Goal: Information Seeking & Learning: Learn about a topic

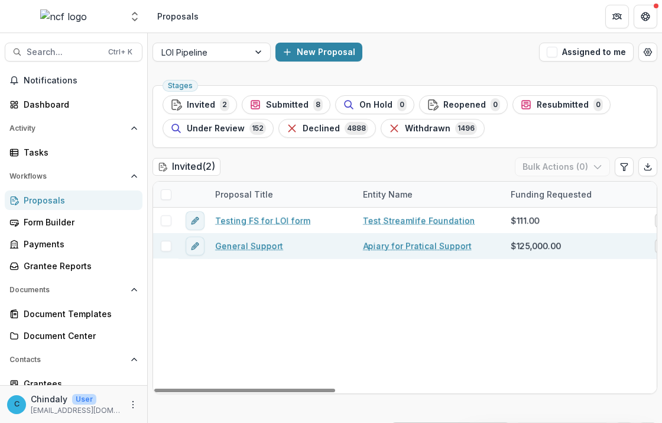
click at [417, 249] on link "Apiary for Pratical Support" at bounding box center [417, 245] width 109 height 12
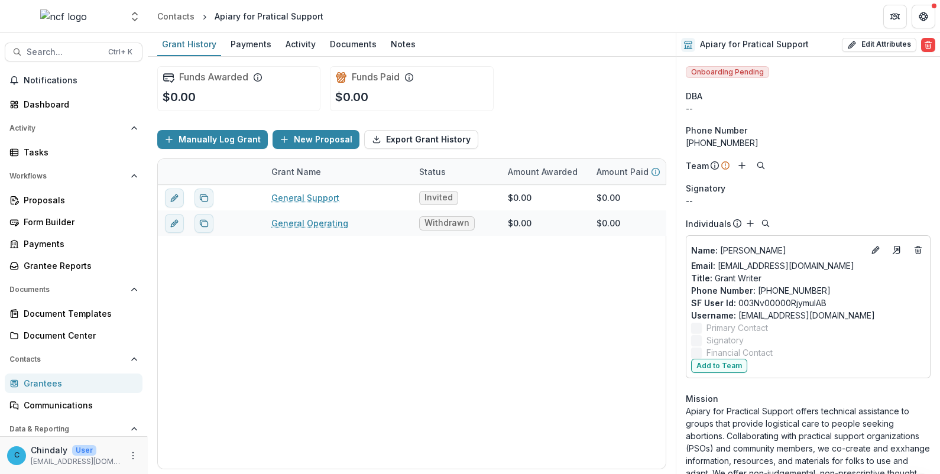
click at [661, 9] on header "Contacts Apiary for Pratical Support" at bounding box center [544, 16] width 792 height 33
click at [661, 41] on button "Edit Attributes" at bounding box center [879, 45] width 74 height 14
select select
type input "**********"
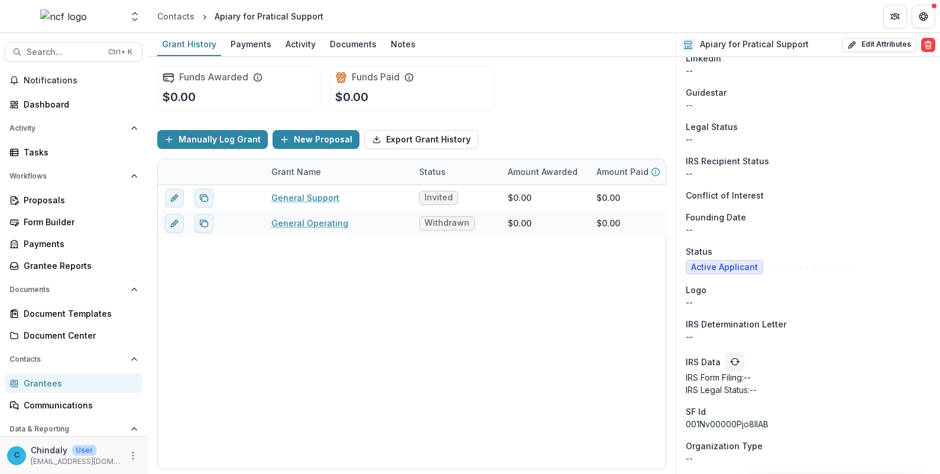
scroll to position [1005, 0]
click at [658, 5] on header "Contacts Apiary for Pratical Support" at bounding box center [544, 16] width 792 height 33
click at [45, 200] on div "Proposals" at bounding box center [78, 200] width 109 height 12
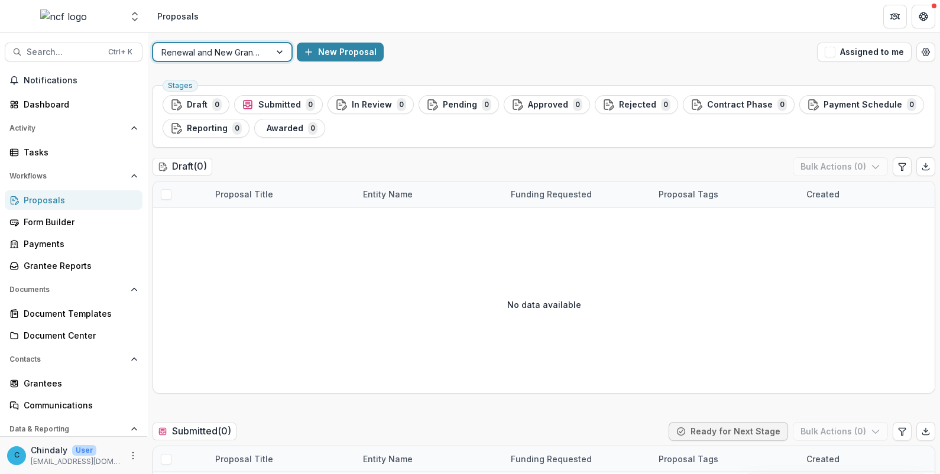
click at [184, 58] on div at bounding box center [211, 52] width 100 height 15
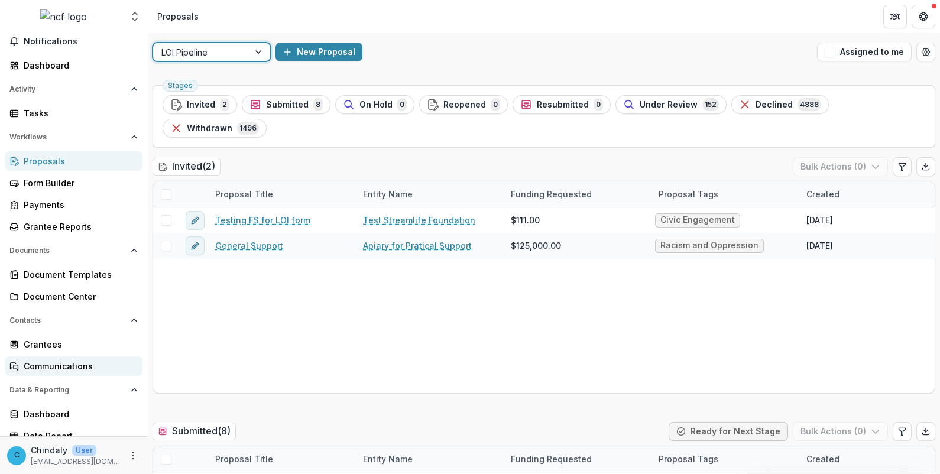
scroll to position [48, 0]
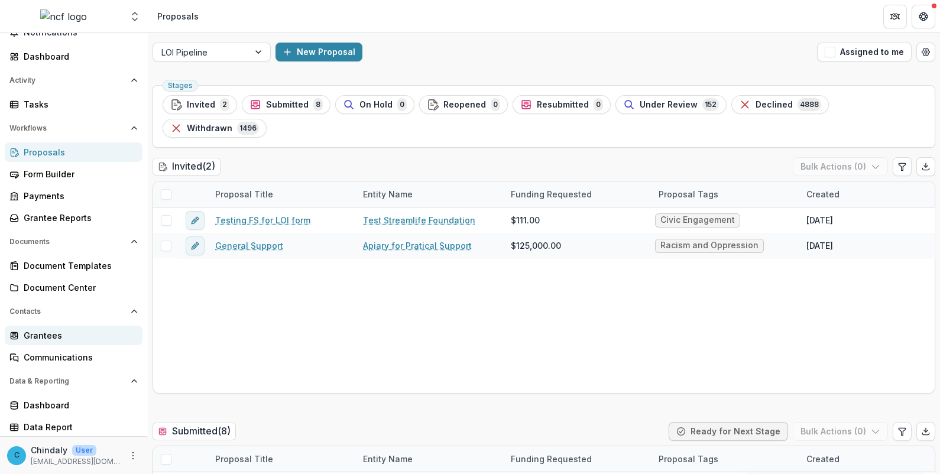
click at [68, 339] on div "Grantees" at bounding box center [78, 335] width 109 height 12
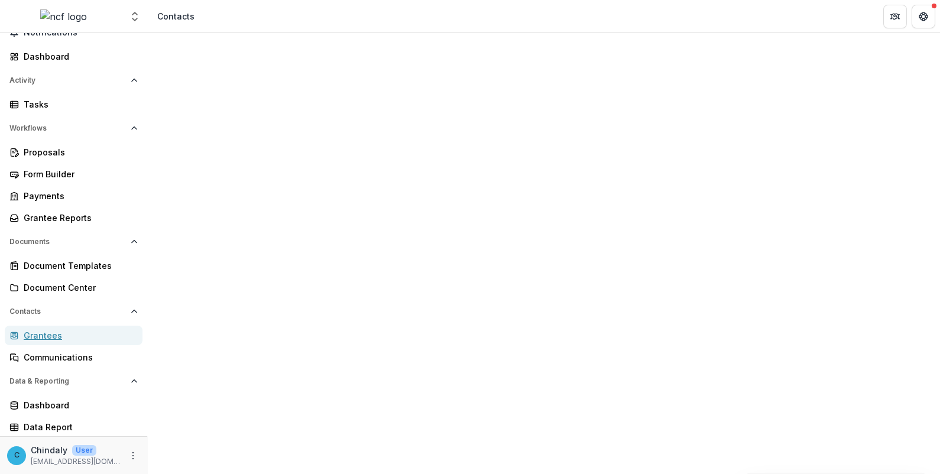
scroll to position [221, 0]
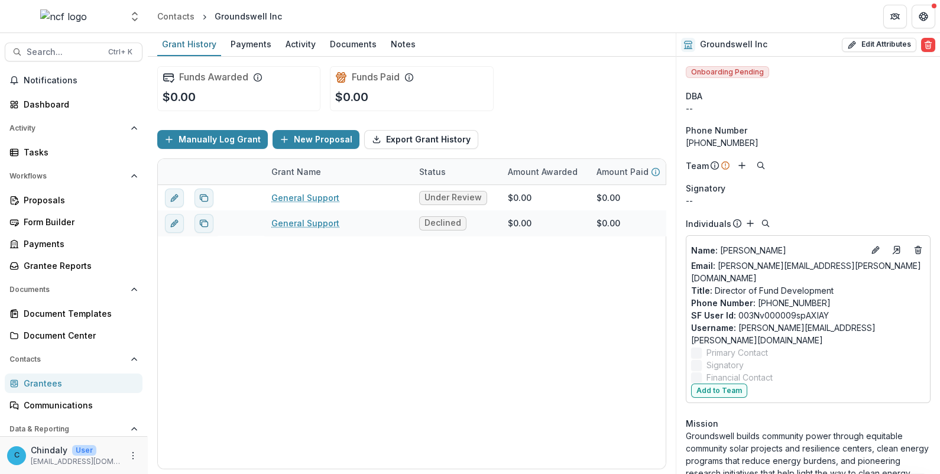
drag, startPoint x: 499, startPoint y: 69, endPoint x: 486, endPoint y: 69, distance: 13.6
click at [499, 69] on div "Funds Awarded $0.00 Funds Paid $0.00" at bounding box center [411, 89] width 509 height 64
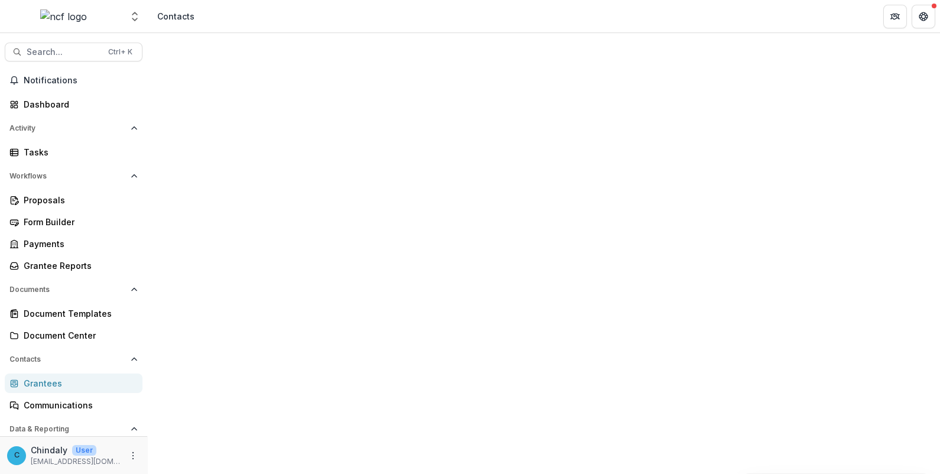
scroll to position [2879, 0]
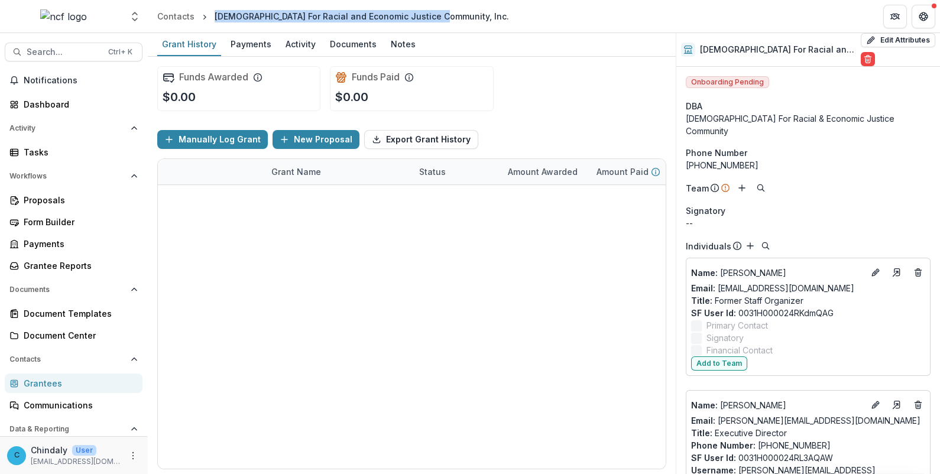
drag, startPoint x: 430, startPoint y: 17, endPoint x: 214, endPoint y: 18, distance: 215.7
click at [215, 18] on div "[DEMOGRAPHIC_DATA] For Racial and Economic Justice Community, Inc." at bounding box center [362, 16] width 294 height 12
copy div "[DEMOGRAPHIC_DATA] For Racial and Economic Justice Community, Inc."
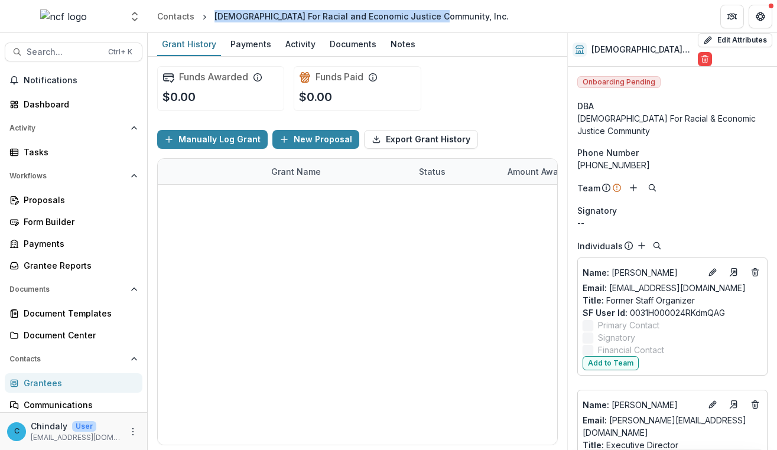
click at [552, 15] on header "Contacts [DEMOGRAPHIC_DATA] For Racial and Economic Justice Community, Inc." at bounding box center [463, 16] width 630 height 33
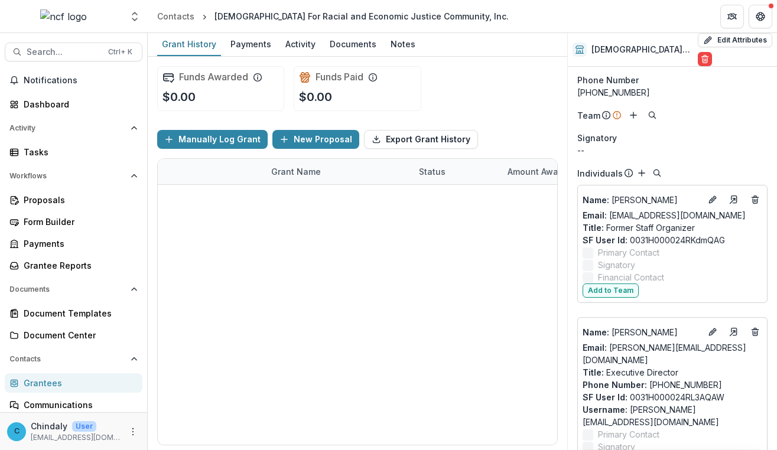
scroll to position [73, 0]
click at [193, 44] on div "Grant History" at bounding box center [189, 43] width 64 height 17
click at [291, 13] on div "[DEMOGRAPHIC_DATA] For Racial and Economic Justice Community, Inc." at bounding box center [362, 16] width 294 height 12
click at [661, 40] on button "Edit Attributes" at bounding box center [735, 40] width 74 height 14
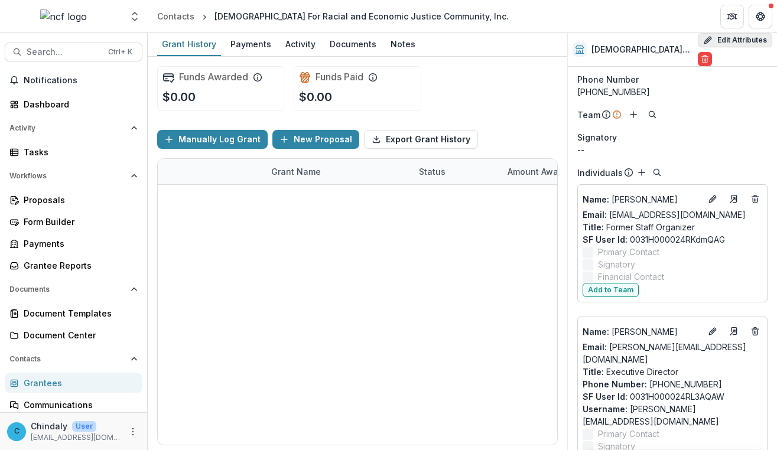
select select
type input "**********"
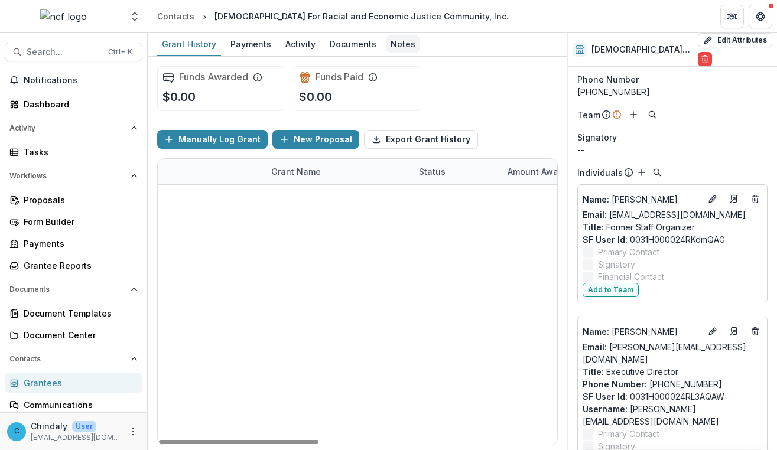
click at [395, 46] on div "Notes" at bounding box center [403, 43] width 34 height 17
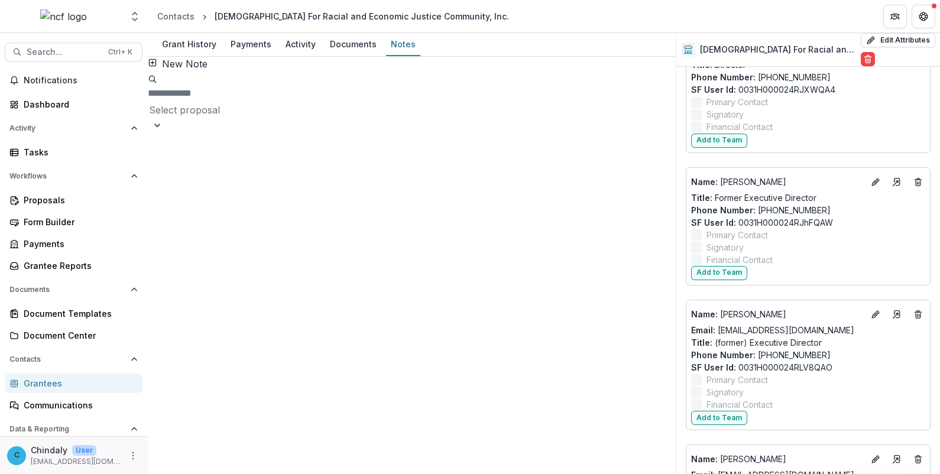
scroll to position [11300, 0]
click at [543, 100] on div "Select proposal" at bounding box center [412, 109] width 528 height 19
click at [536, 422] on div "General Support" at bounding box center [470, 481] width 940 height 14
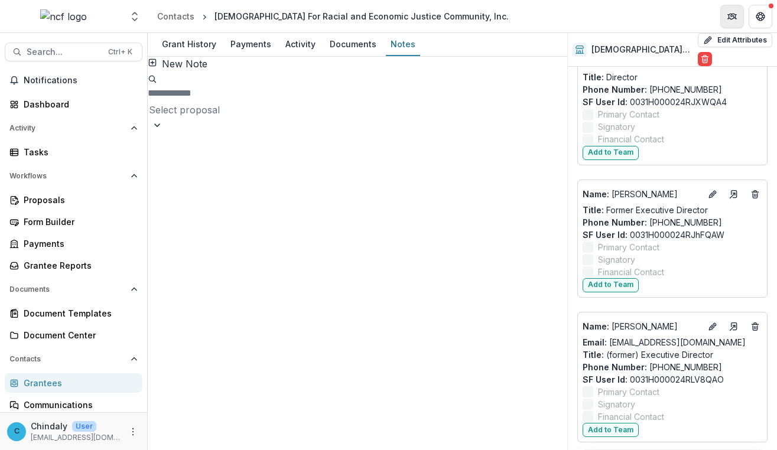
scroll to position [551, 0]
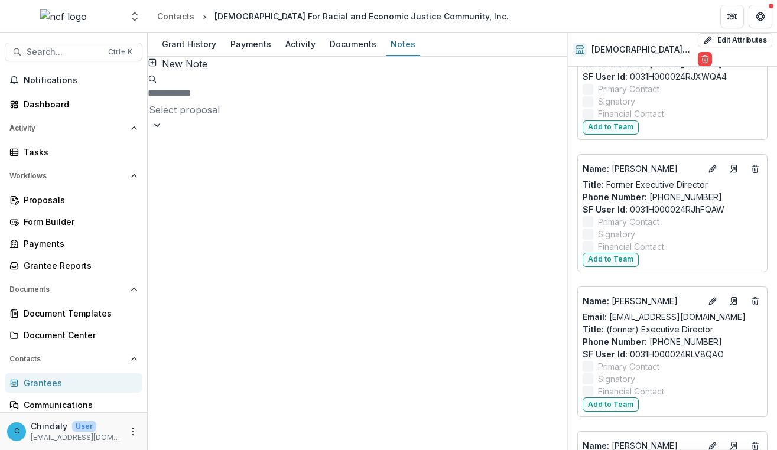
click at [242, 86] on input at bounding box center [195, 93] width 95 height 14
paste input "**********"
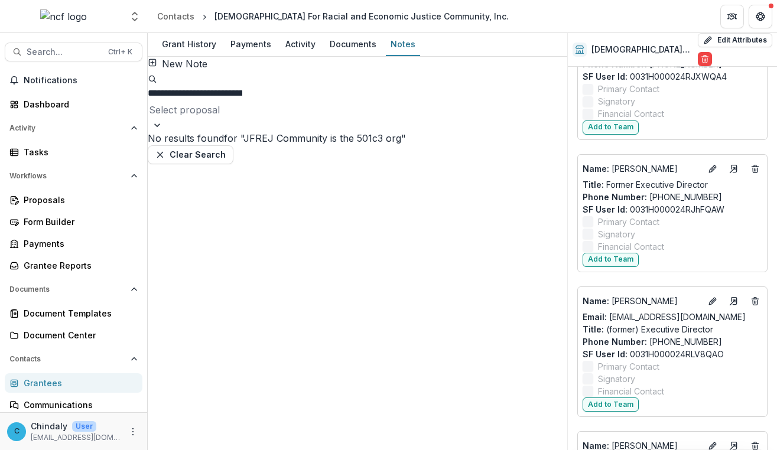
type input "**********"
drag, startPoint x: 394, startPoint y: 80, endPoint x: 154, endPoint y: 72, distance: 240.1
click at [154, 72] on div "**********" at bounding box center [358, 94] width 420 height 74
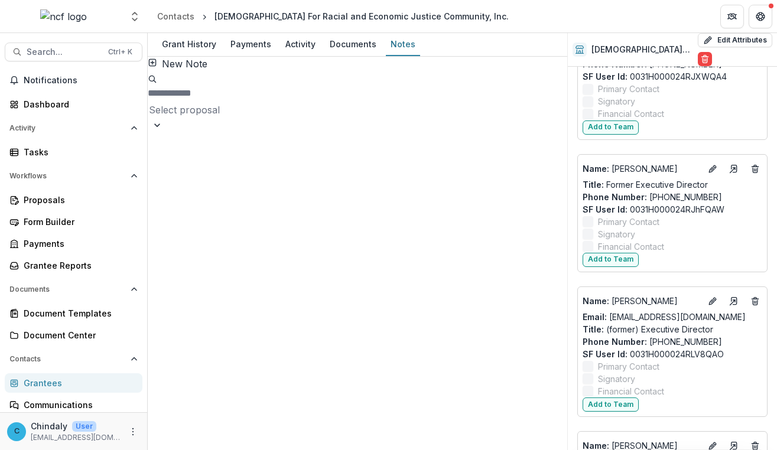
click at [242, 131] on div "[DATE]" at bounding box center [358, 348] width 420 height 434
click at [192, 40] on div "Grant History" at bounding box center [189, 43] width 64 height 17
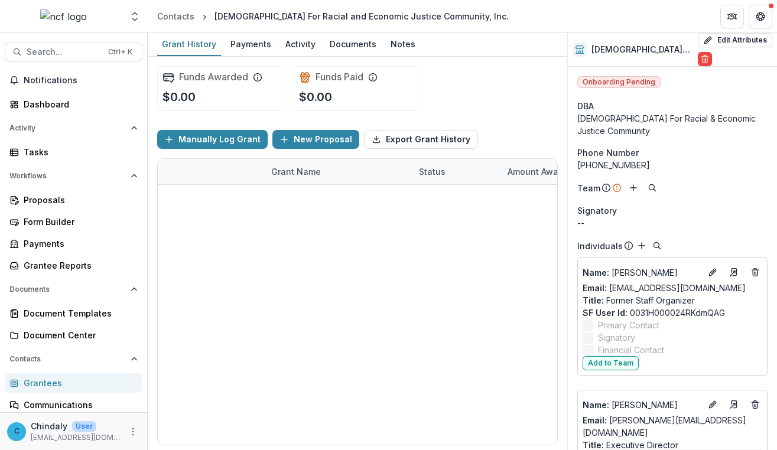
click at [619, 45] on h2 "[DEMOGRAPHIC_DATA] For Racial and Economic Justice Community, Inc." at bounding box center [643, 50] width 102 height 10
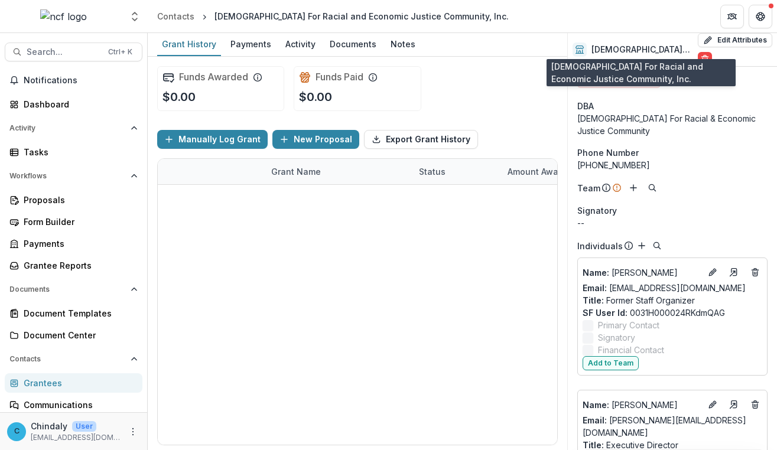
click at [624, 51] on h2 "[DEMOGRAPHIC_DATA] For Racial and Economic Justice Community, Inc." at bounding box center [643, 50] width 102 height 10
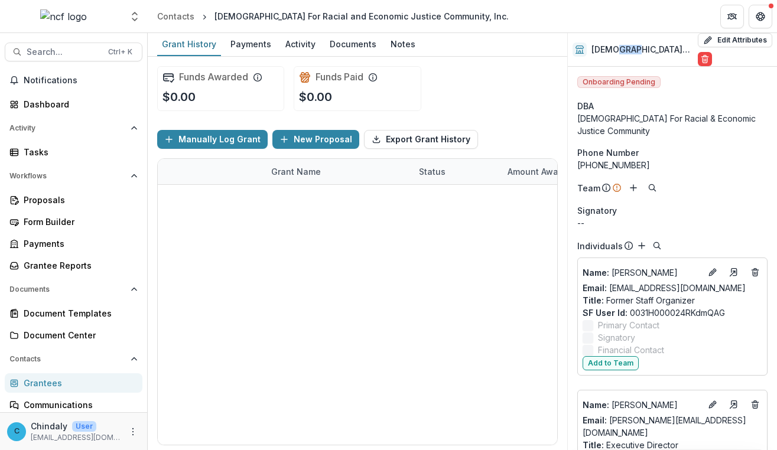
click at [624, 51] on h2 "[DEMOGRAPHIC_DATA] For Racial and Economic Justice Community, Inc." at bounding box center [643, 50] width 102 height 10
drag, startPoint x: 624, startPoint y: 51, endPoint x: 601, endPoint y: 51, distance: 23.1
click at [601, 51] on h2 "[DEMOGRAPHIC_DATA] For Racial and Economic Justice Community, Inc." at bounding box center [643, 50] width 102 height 10
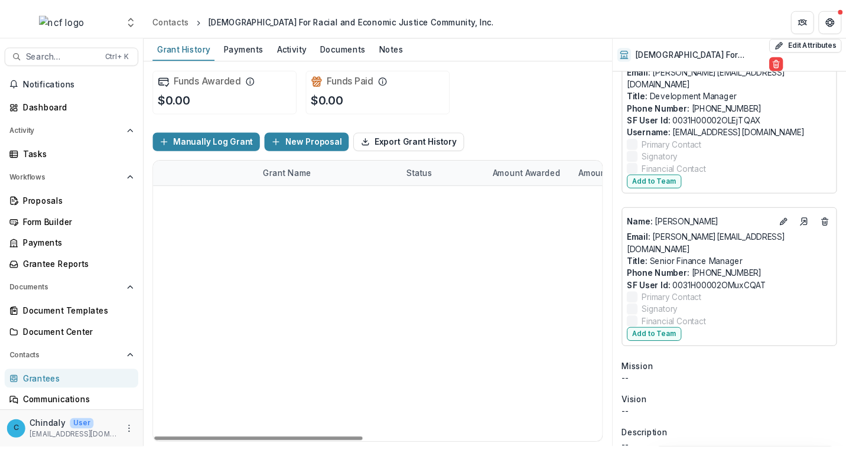
scroll to position [1522, 0]
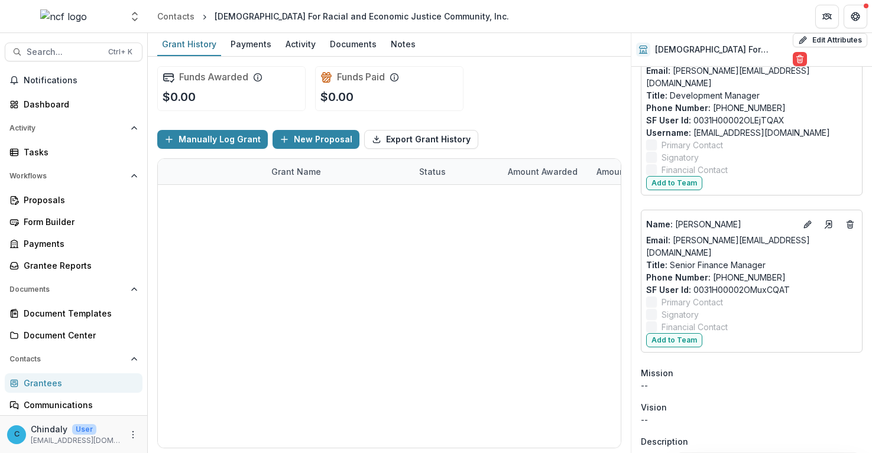
click at [640, 18] on header "Contacts [DEMOGRAPHIC_DATA] For Racial and Economic Justice Community, Inc." at bounding box center [510, 16] width 724 height 33
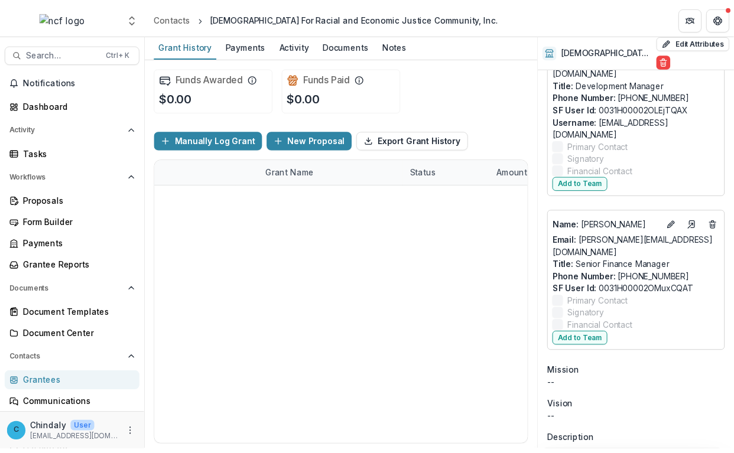
scroll to position [1559, 0]
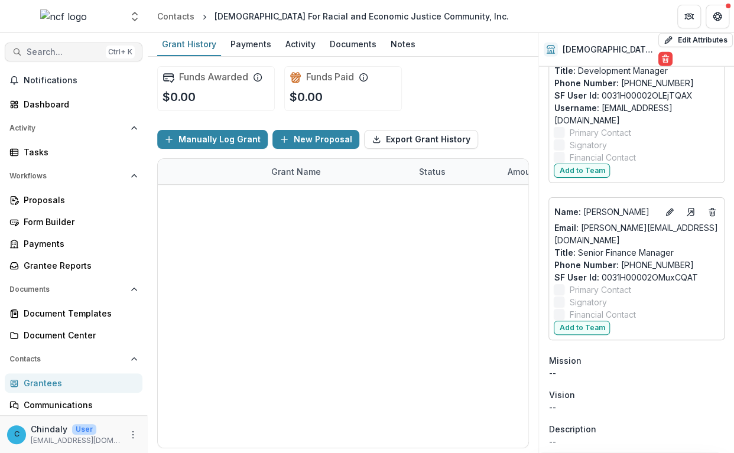
click at [56, 56] on span "Search..." at bounding box center [64, 52] width 74 height 10
type input "*"
type input "**********"
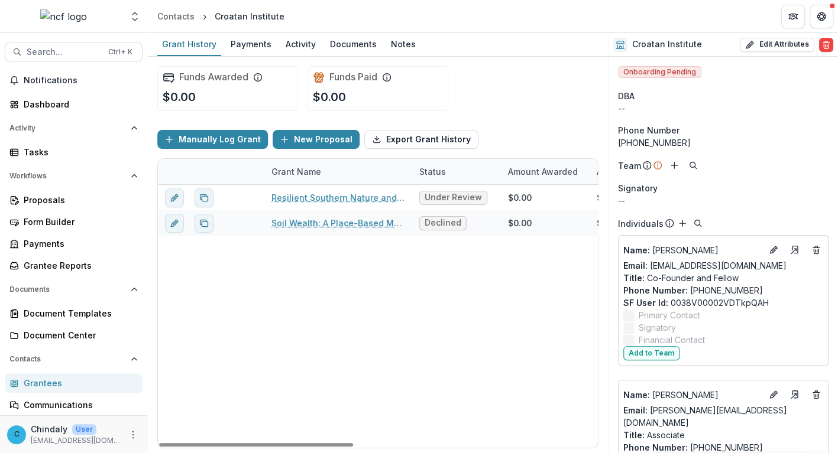
click at [582, 105] on div "Funds Awarded $0.00 Funds Paid $0.00" at bounding box center [377, 89] width 441 height 64
click at [210, 272] on div "Resilient Southern Nature and Legacy Defense (LAND) Fund Under Review $0.00 $0.…" at bounding box center [654, 316] width 993 height 263
click at [629, 13] on header "Contacts Croatan Institute" at bounding box center [493, 16] width 690 height 33
click at [44, 54] on span "Search..." at bounding box center [64, 52] width 74 height 10
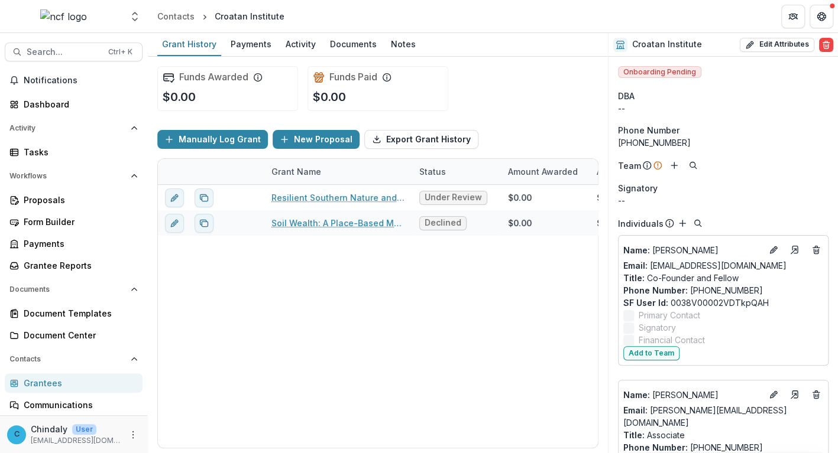
type input "********"
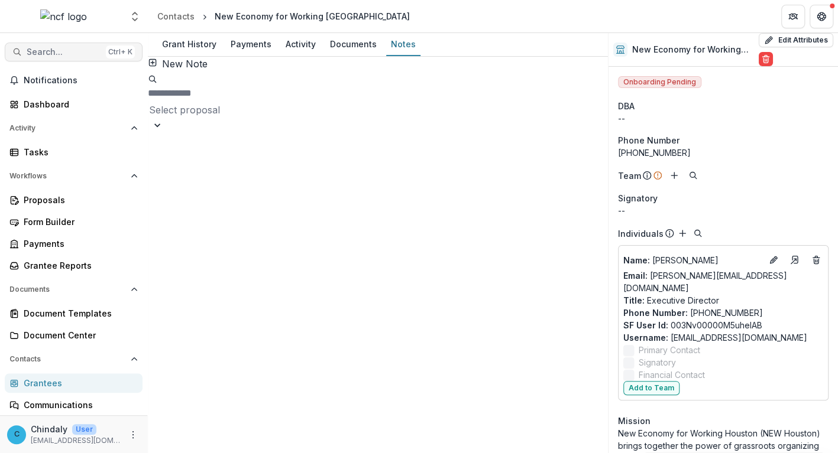
click at [64, 48] on span "Search..." at bounding box center [64, 52] width 74 height 10
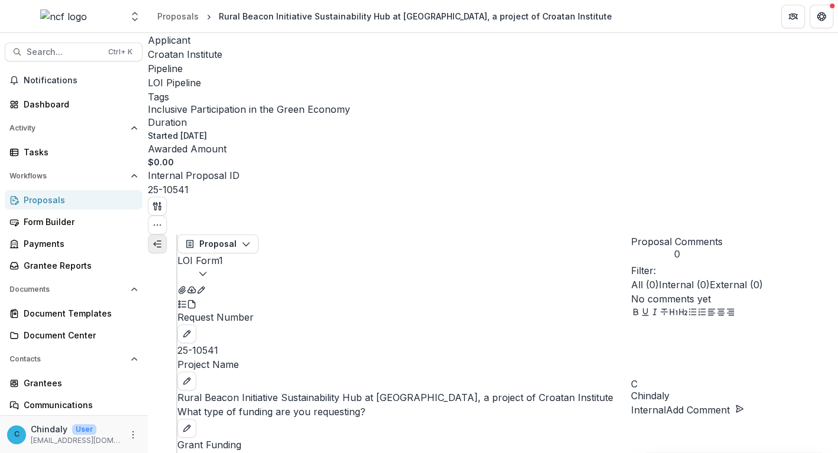
click at [162, 239] on icon "Expand left" at bounding box center [156, 243] width 9 height 9
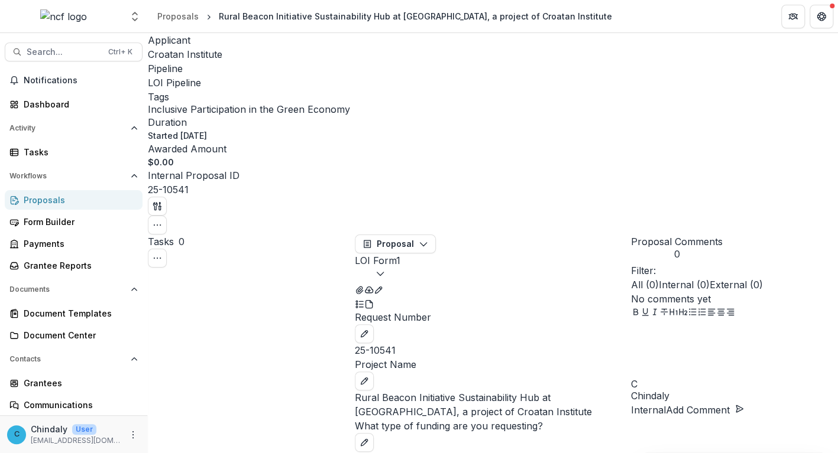
click at [174, 51] on span "Croatan Institute" at bounding box center [185, 54] width 74 height 12
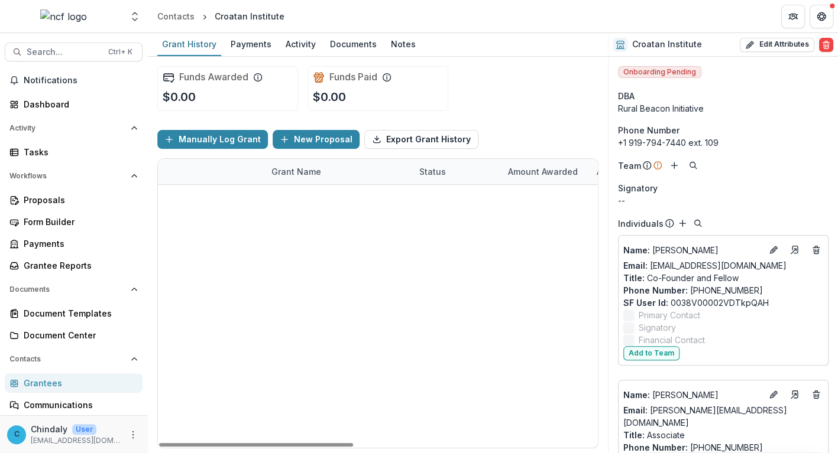
click at [624, 25] on header "Contacts Croatan Institute" at bounding box center [493, 16] width 690 height 33
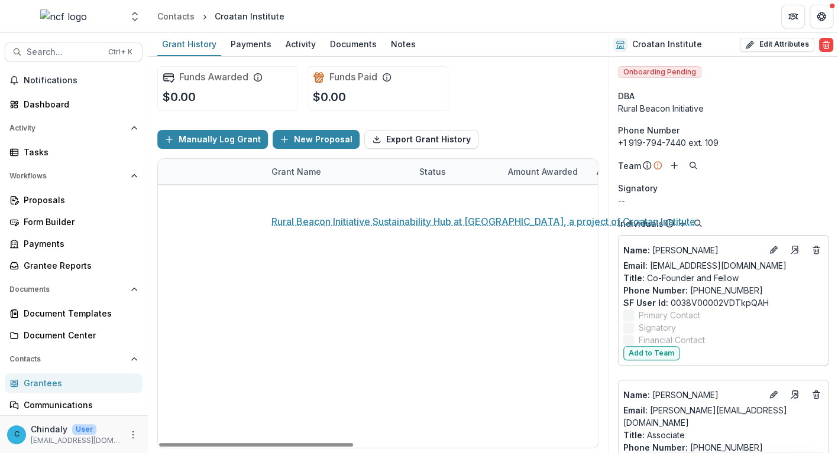
click at [278, 194] on link "Rural Beacon Initiative Sustainability Hub at [GEOGRAPHIC_DATA], a project of C…" at bounding box center [338, 198] width 134 height 12
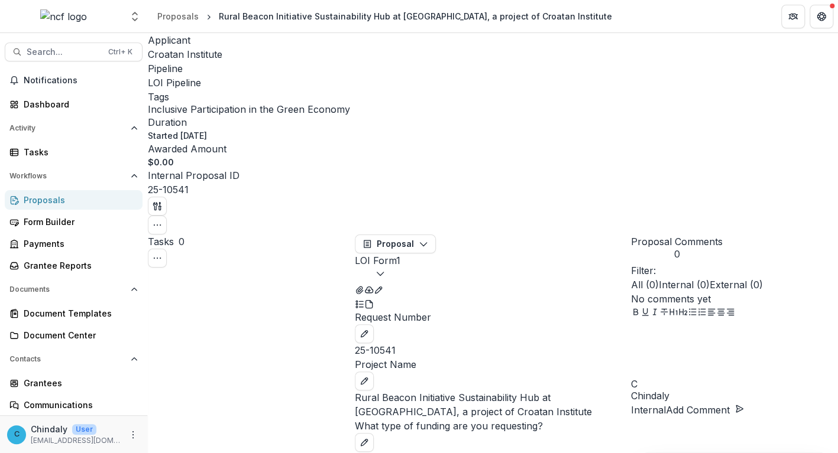
click at [400, 254] on button "LOI Form 1" at bounding box center [378, 268] width 46 height 28
click at [381, 235] on button "Proposal" at bounding box center [395, 244] width 81 height 19
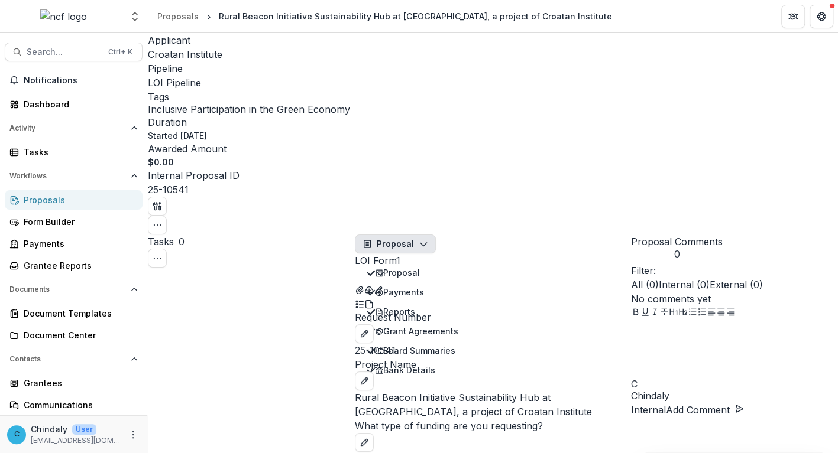
click at [400, 254] on button "LOI Form 1" at bounding box center [378, 268] width 46 height 28
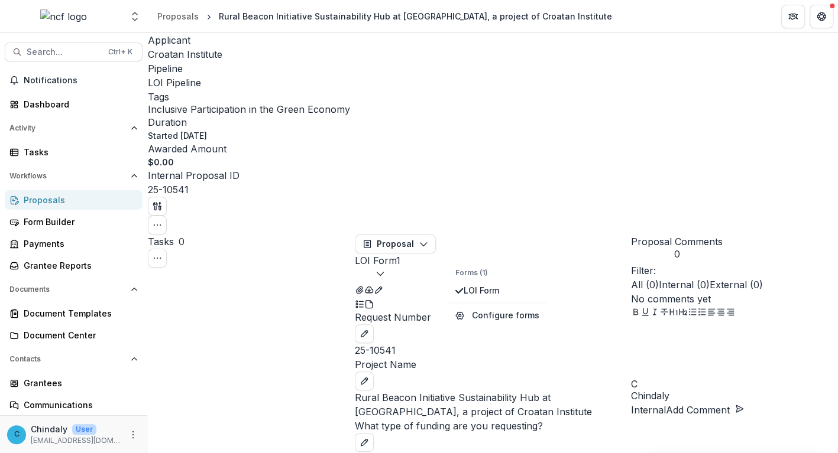
click at [272, 235] on div "Tasks 0 Show Cancelled Tasks" at bounding box center [251, 251] width 207 height 33
click at [162, 254] on icon "Toggle View Cancelled Tasks" at bounding box center [156, 258] width 9 height 9
click at [264, 235] on div "Tasks 0 Show Cancelled Tasks" at bounding box center [251, 251] width 207 height 33
click at [186, 57] on span "Croatan Institute" at bounding box center [185, 54] width 74 height 12
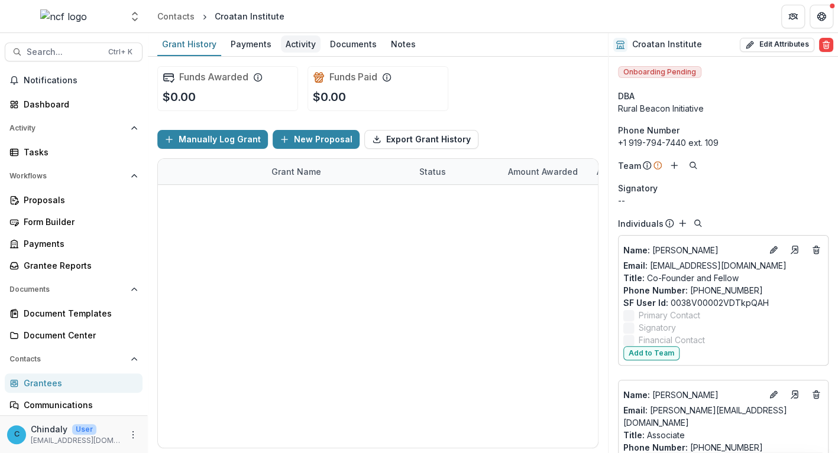
click at [302, 48] on div "Activity" at bounding box center [301, 43] width 40 height 17
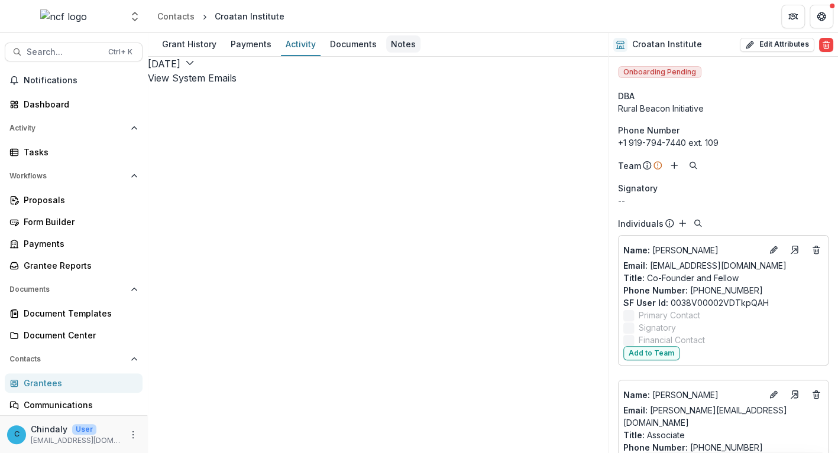
click at [386, 43] on div "Notes" at bounding box center [403, 43] width 34 height 17
click at [242, 86] on input at bounding box center [195, 93] width 95 height 14
type input "****"
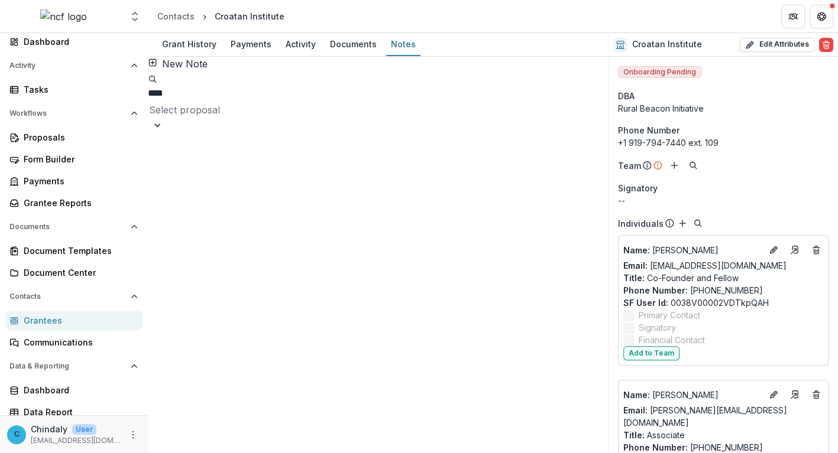
scroll to position [68, 0]
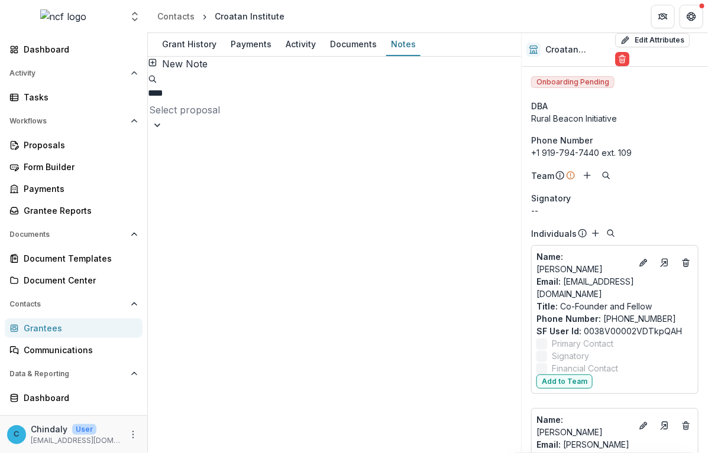
scroll to position [2660, 0]
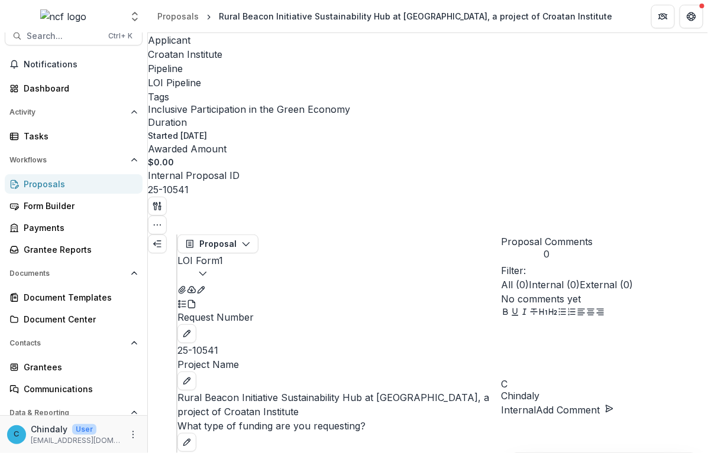
scroll to position [1595, 0]
drag, startPoint x: 86, startPoint y: 448, endPoint x: 92, endPoint y: 417, distance: 31.9
click at [86, 422] on div "C Chindaly User [EMAIL_ADDRESS][DOMAIN_NAME]" at bounding box center [73, 435] width 147 height 38
click at [64, 40] on span "Search..." at bounding box center [64, 36] width 74 height 10
type input "*********"
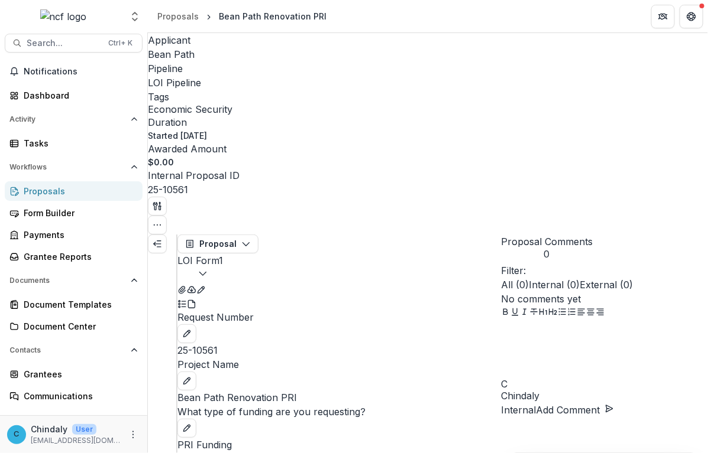
scroll to position [1529, 0]
click at [223, 254] on button "LOI Form 1" at bounding box center [200, 268] width 46 height 28
click at [239, 235] on button "Proposal" at bounding box center [217, 244] width 81 height 19
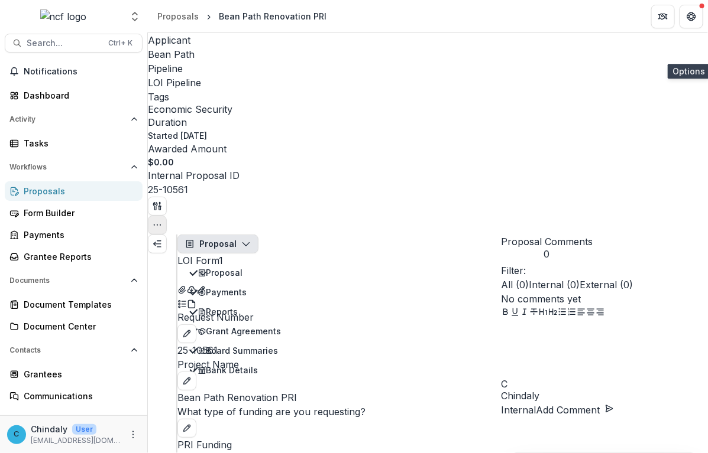
click at [162, 220] on icon "button" at bounding box center [156, 224] width 9 height 9
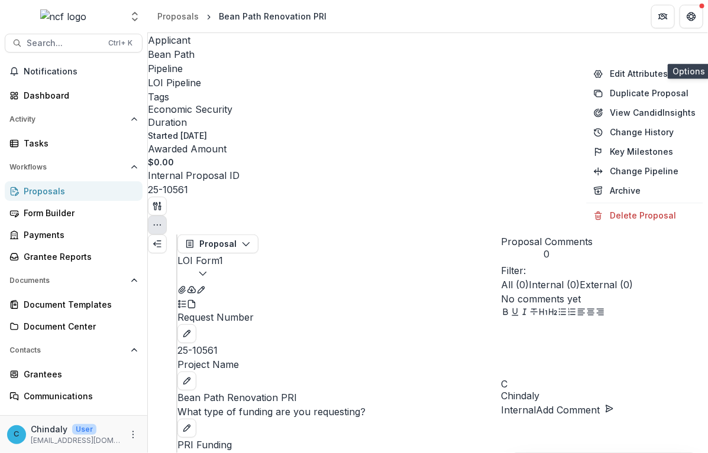
click at [162, 220] on icon "button" at bounding box center [156, 224] width 9 height 9
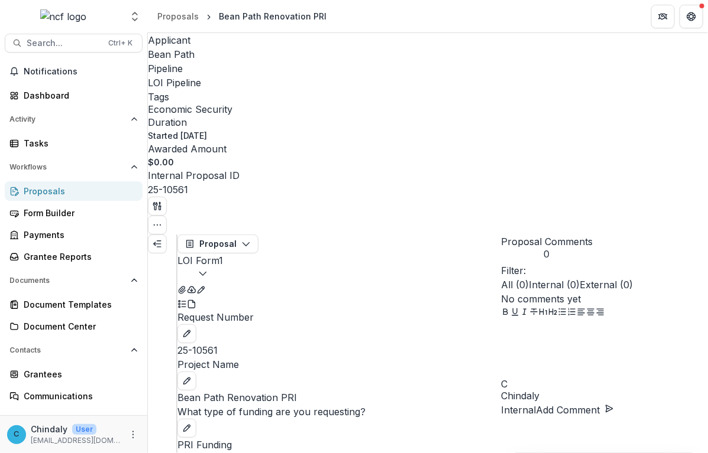
click at [108, 422] on div "C Chindaly User [EMAIL_ADDRESS][DOMAIN_NAME]" at bounding box center [73, 435] width 147 height 38
click at [162, 220] on icon "button" at bounding box center [156, 224] width 9 height 9
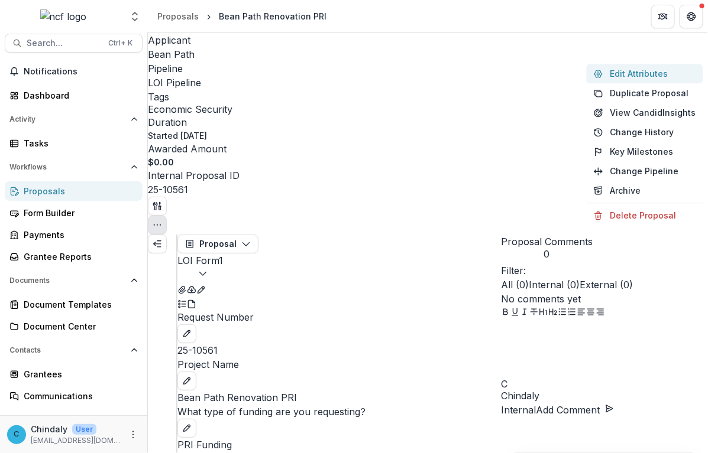
click at [638, 75] on button "Edit Attributes" at bounding box center [644, 74] width 116 height 20
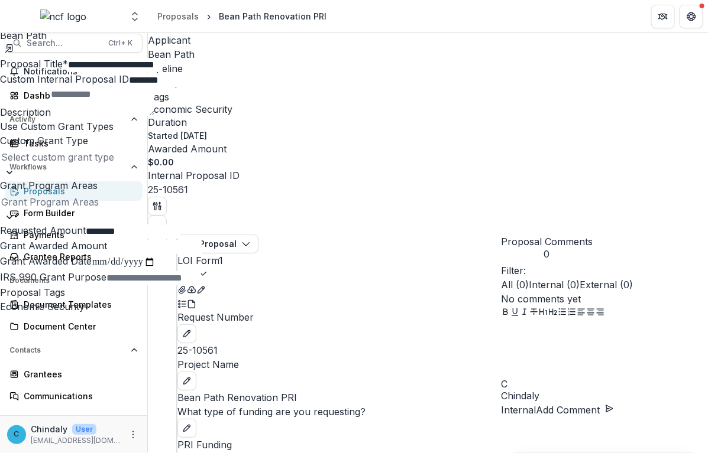
scroll to position [219, 0]
click at [9, 13] on icon "Close" at bounding box center [4, 8] width 9 height 9
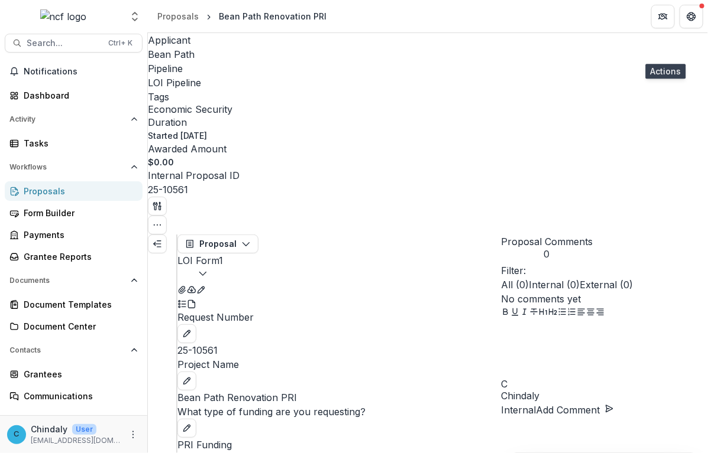
scroll to position [664, 0]
